Goal: Transaction & Acquisition: Purchase product/service

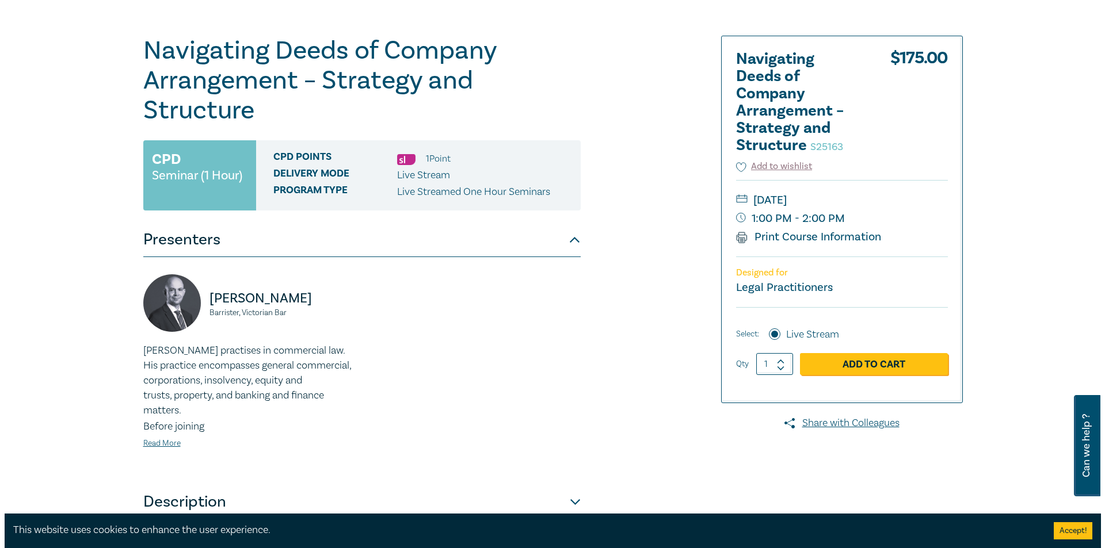
scroll to position [58, 0]
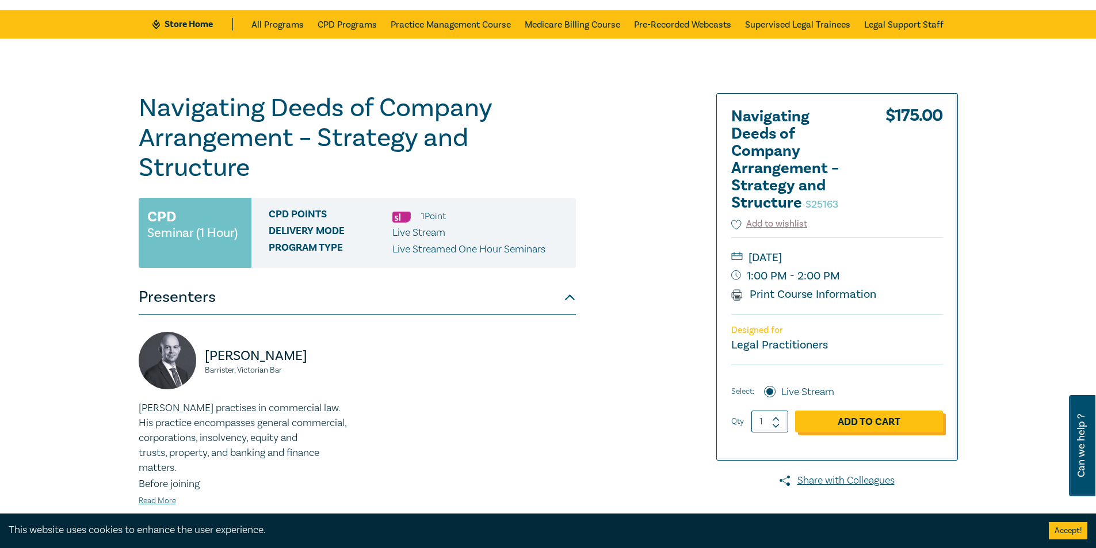
click at [865, 418] on link "Add to Cart" at bounding box center [869, 422] width 148 height 22
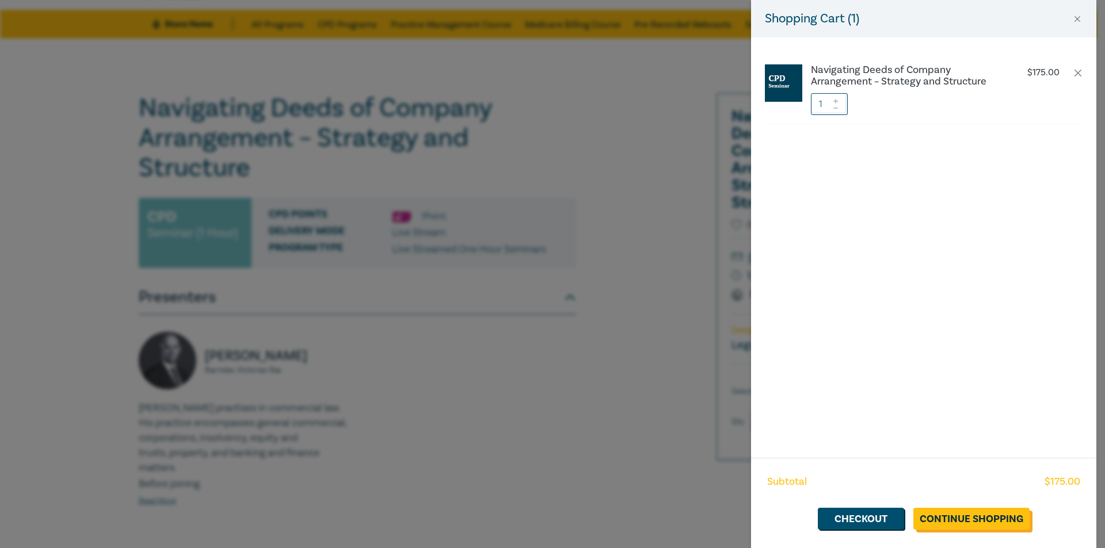
click at [972, 524] on link "Continue Shopping" at bounding box center [971, 519] width 116 height 22
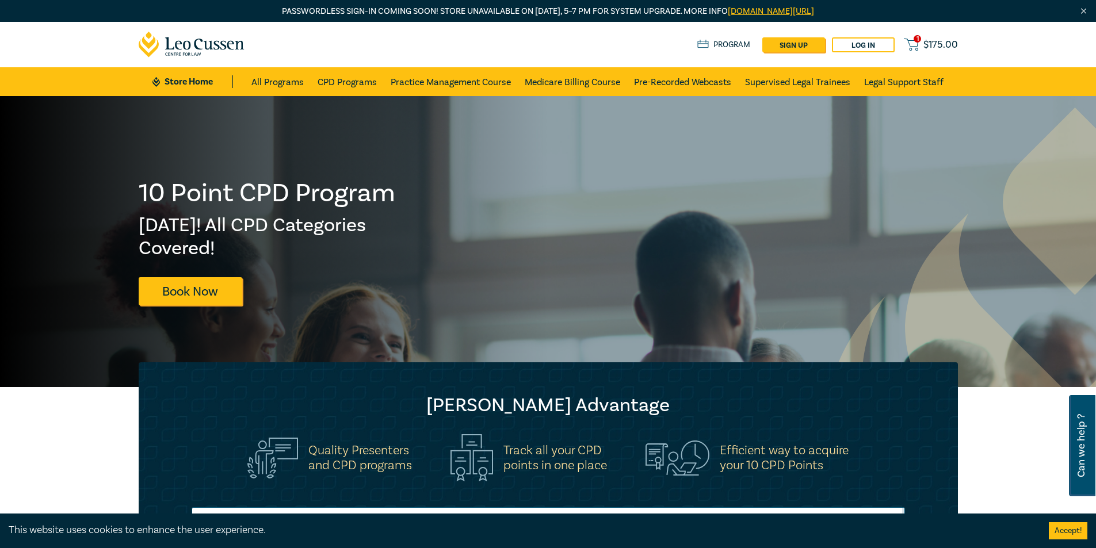
click at [944, 44] on span "$ 175.00" at bounding box center [941, 45] width 35 height 13
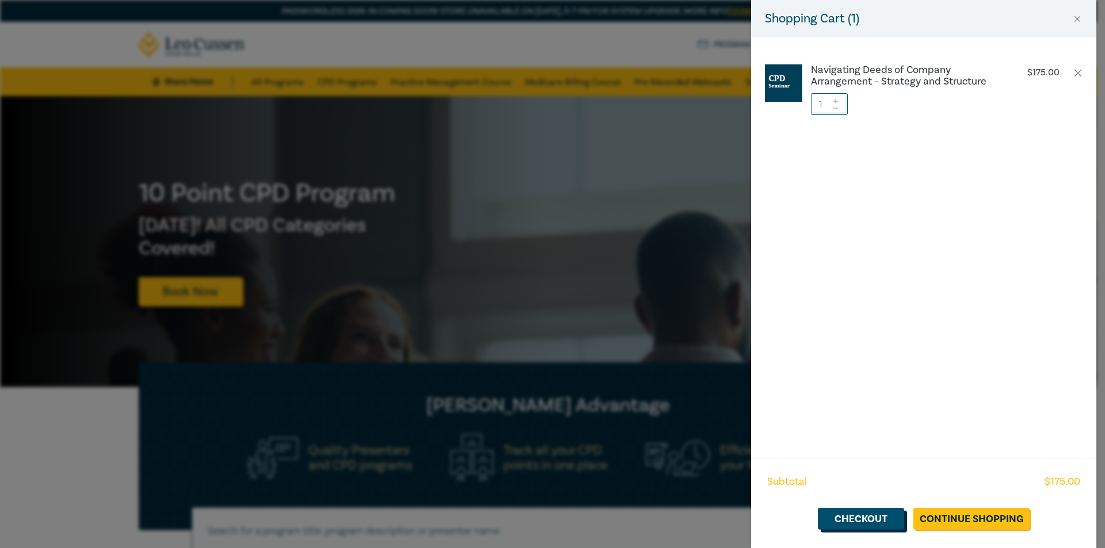
click at [863, 516] on link "Checkout" at bounding box center [861, 519] width 86 height 22
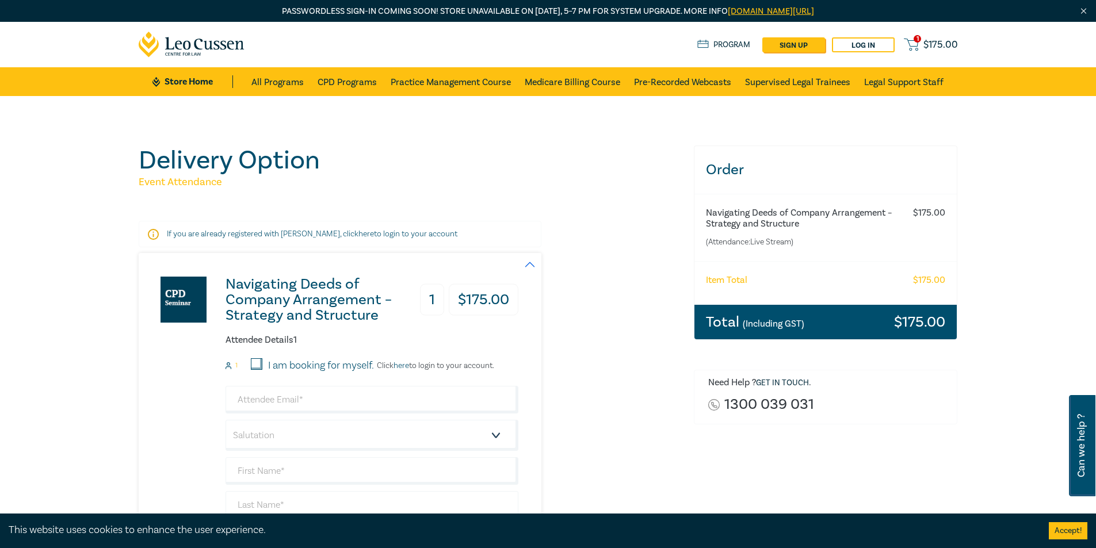
scroll to position [115, 0]
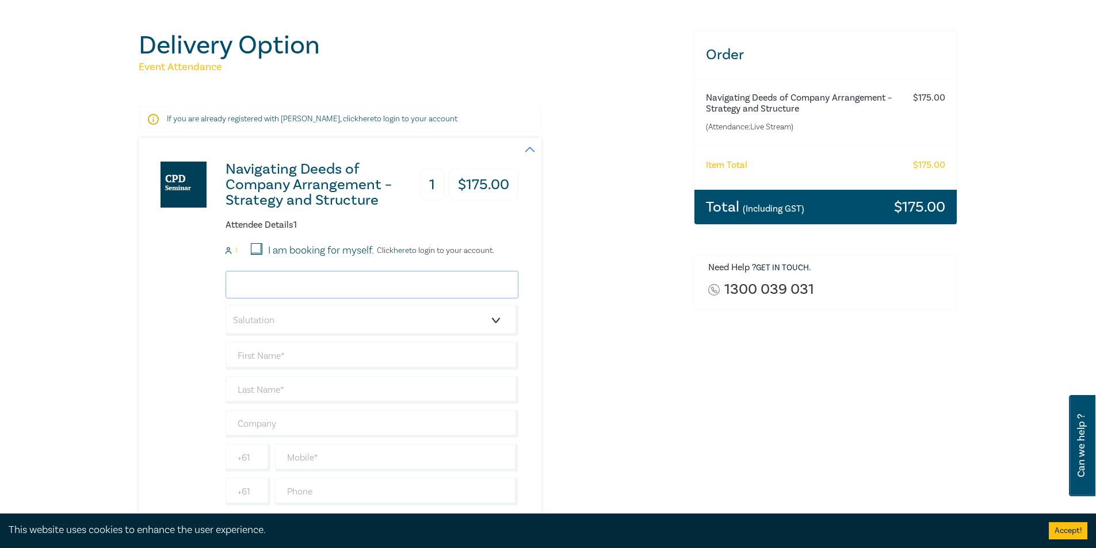
click at [278, 281] on input "email" at bounding box center [372, 285] width 293 height 28
type input "[PERSON_NAME][EMAIL_ADDRESS][DOMAIN_NAME]"
click at [497, 318] on select "Salutation Mr. Mrs. Ms. Miss Dr. Prof. Other" at bounding box center [372, 320] width 293 height 31
select select "Mr."
click at [226, 305] on select "Salutation Mr. Mrs. Ms. Miss Dr. Prof. Other" at bounding box center [372, 320] width 293 height 31
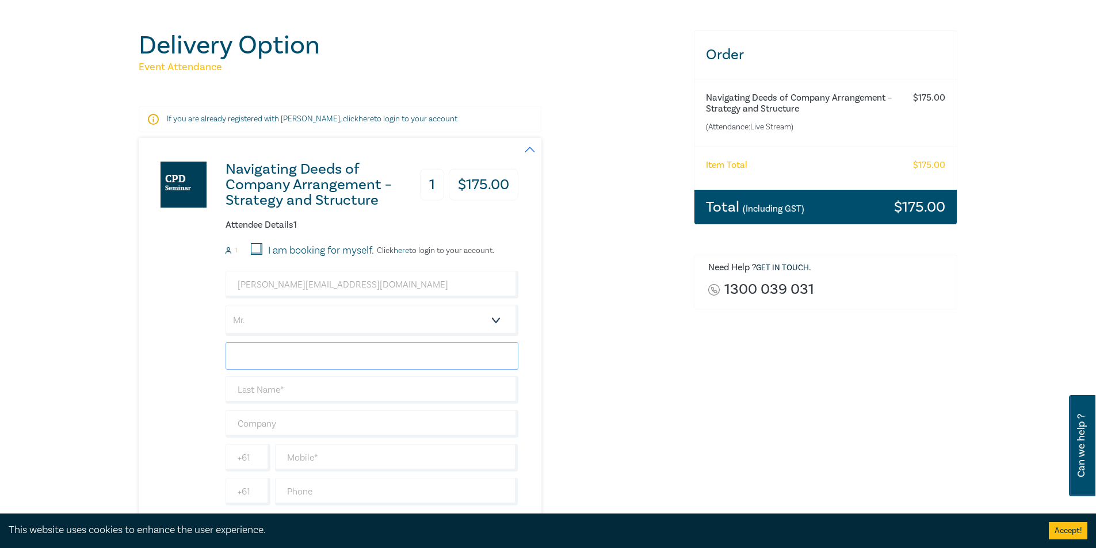
click at [272, 359] on input "text" at bounding box center [372, 356] width 293 height 28
type input "[PERSON_NAME]"
type input "Peries"
type input "[PERSON_NAME]"
click at [346, 459] on input "text" at bounding box center [396, 458] width 243 height 28
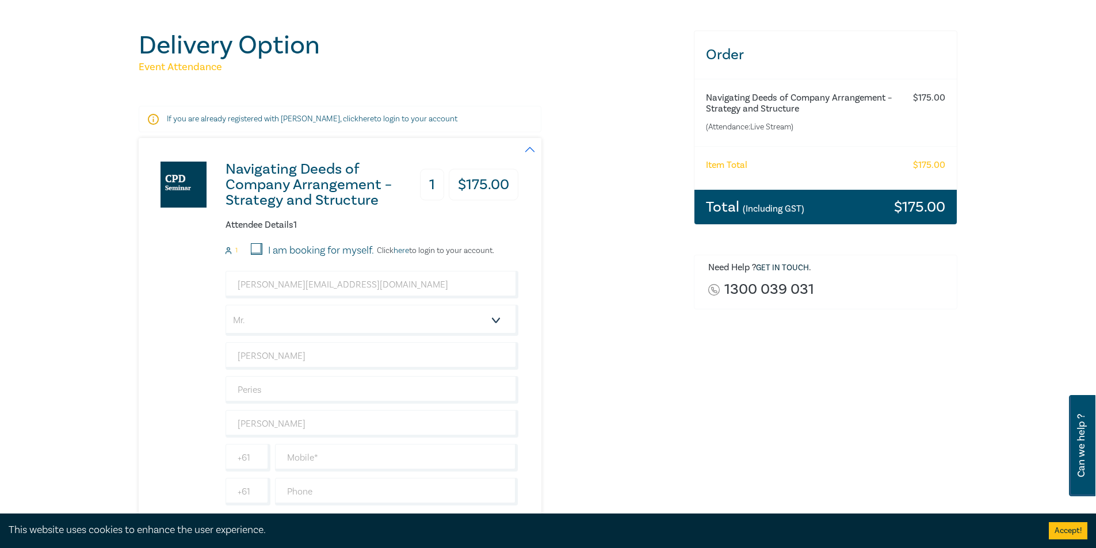
click at [636, 383] on div "Navigating Deeds of Company Arrangement – Strategy and Structure 1 $ 175.00 Att…" at bounding box center [410, 335] width 542 height 394
click at [311, 458] on input "text" at bounding box center [396, 458] width 243 height 28
type input "0"
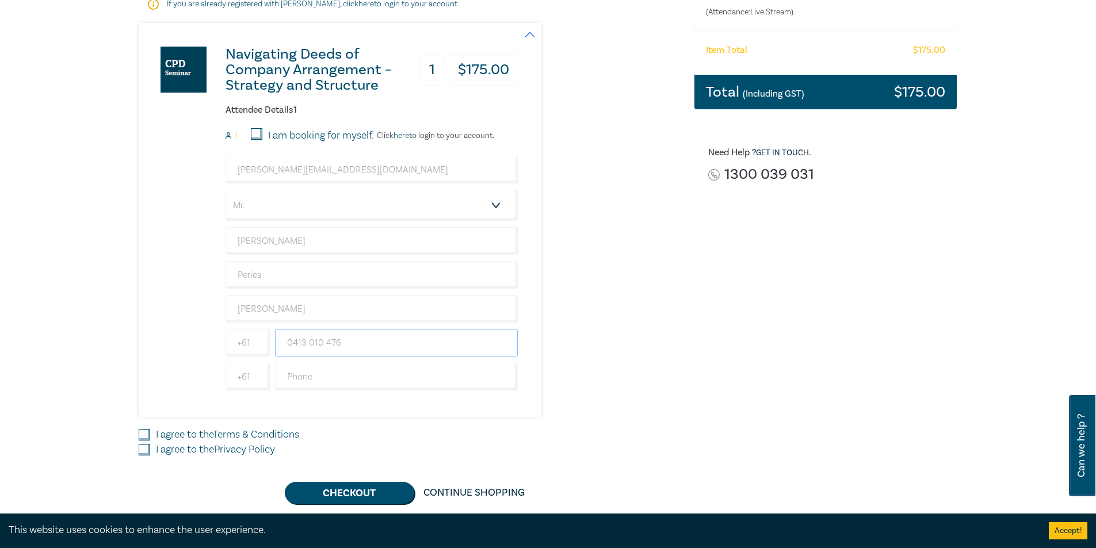
type input "0413 010 476"
click at [149, 432] on input "I agree to the Terms & Conditions" at bounding box center [145, 435] width 12 height 12
checkbox input "true"
click at [142, 452] on input "I agree to the Privacy Policy" at bounding box center [145, 450] width 12 height 12
checkbox input "true"
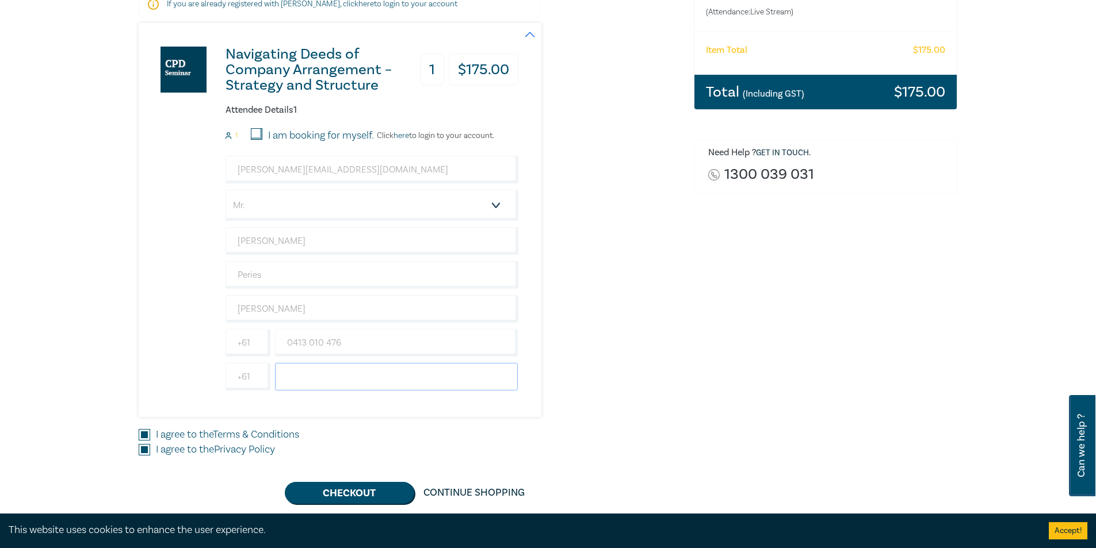
click at [296, 375] on input "text" at bounding box center [396, 377] width 243 height 28
type input "8628 2000"
